Goal: Information Seeking & Learning: Learn about a topic

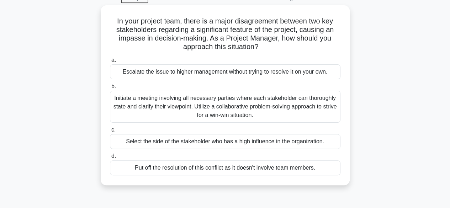
scroll to position [47, 0]
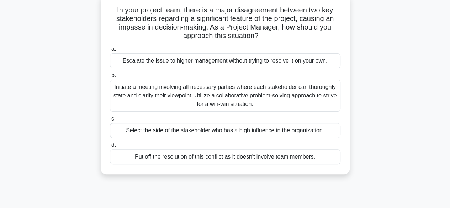
click at [138, 84] on div "Initiate a meeting involving all necessary parties where each stakeholder can t…" at bounding box center [225, 96] width 231 height 32
click at [110, 78] on input "b. Initiate a meeting involving all necessary parties where each stakeholder ca…" at bounding box center [110, 75] width 0 height 5
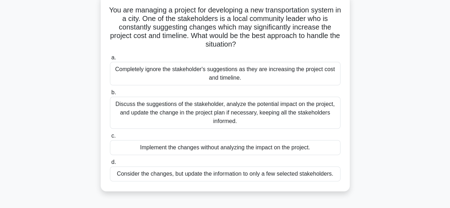
click at [159, 104] on div "Discuss the suggestions of the stakeholder, analyze the potential impact on the…" at bounding box center [225, 113] width 231 height 32
click at [110, 95] on input "b. Discuss the suggestions of the stakeholder, analyze the potential impact on …" at bounding box center [110, 92] width 0 height 5
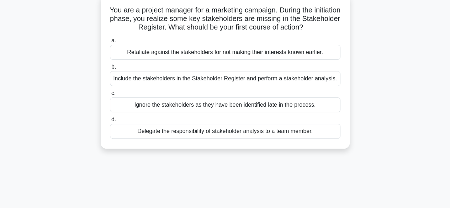
scroll to position [0, 0]
